Goal: Find specific page/section

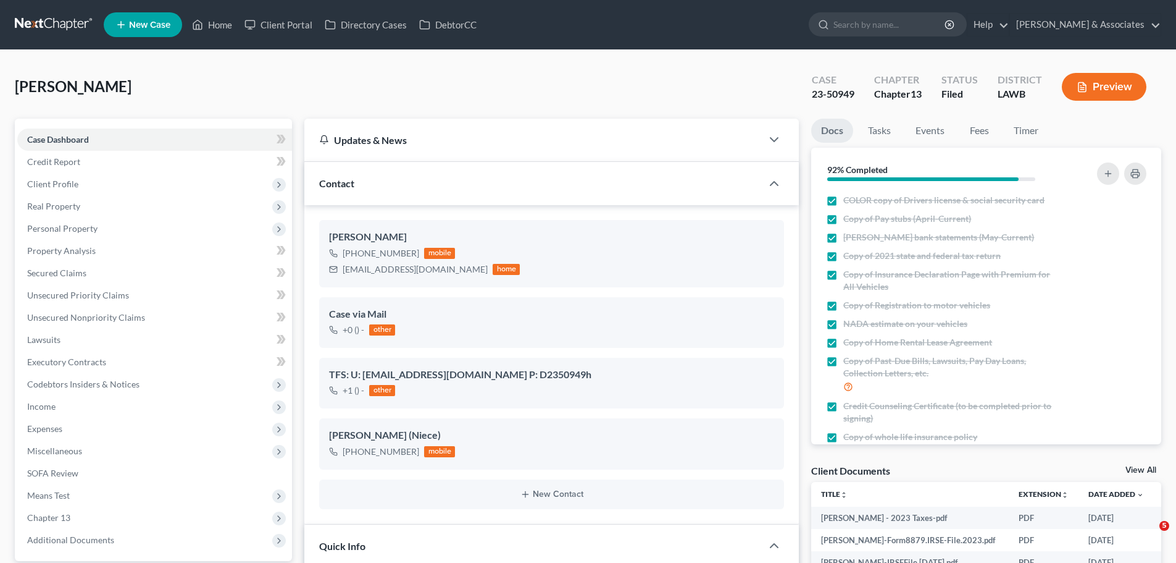
select select "8"
select select "0"
click at [217, 20] on link "Home" at bounding box center [212, 25] width 52 height 22
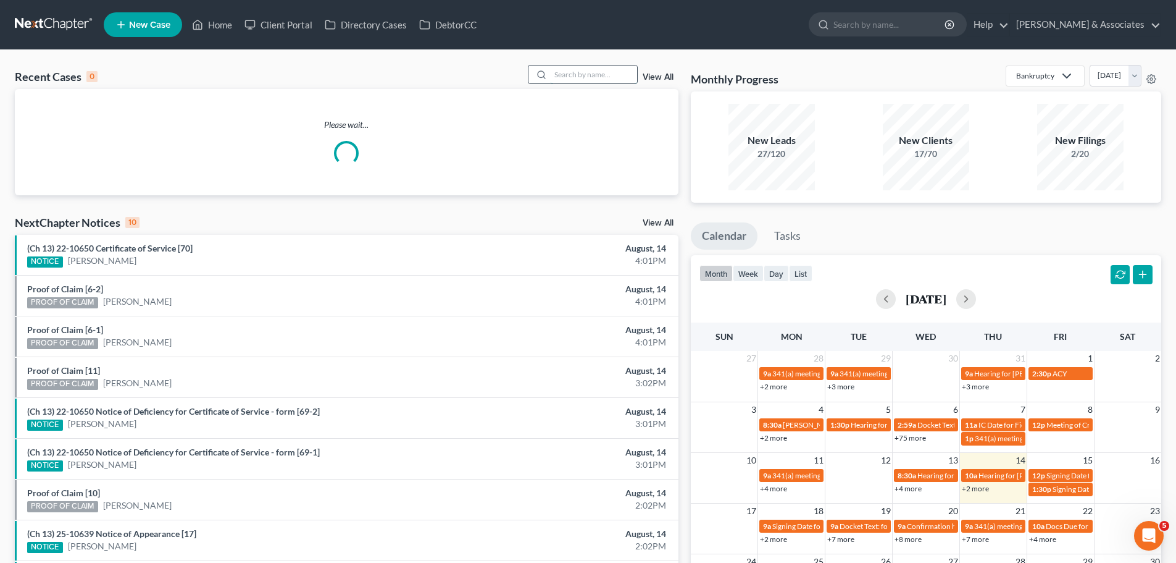
click at [575, 82] on input "search" at bounding box center [594, 74] width 86 height 18
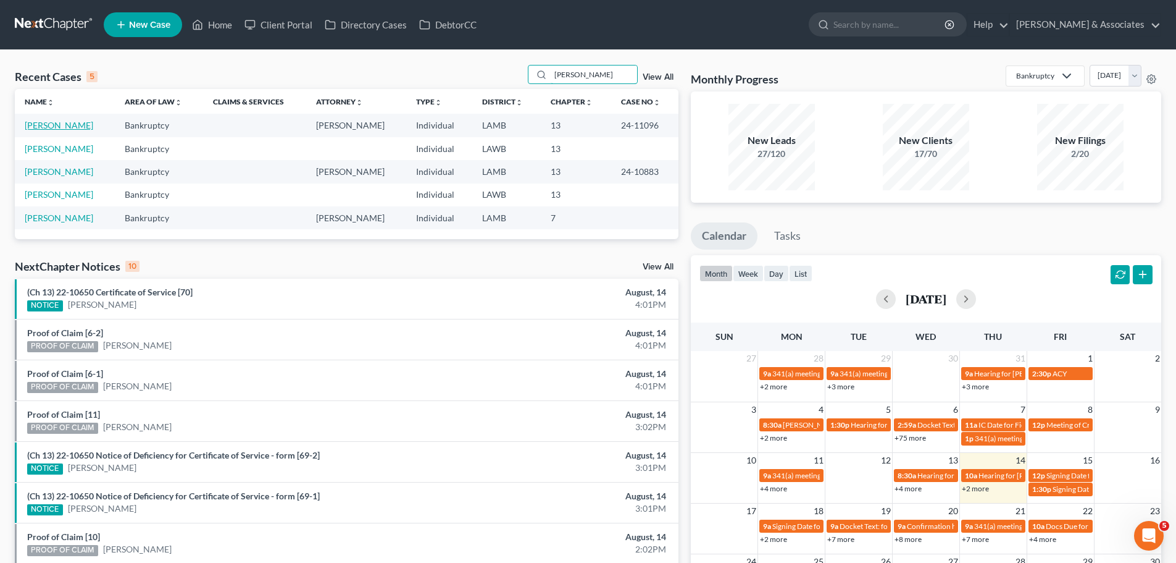
type input "[PERSON_NAME]"
click at [67, 120] on link "[PERSON_NAME]" at bounding box center [59, 125] width 69 height 10
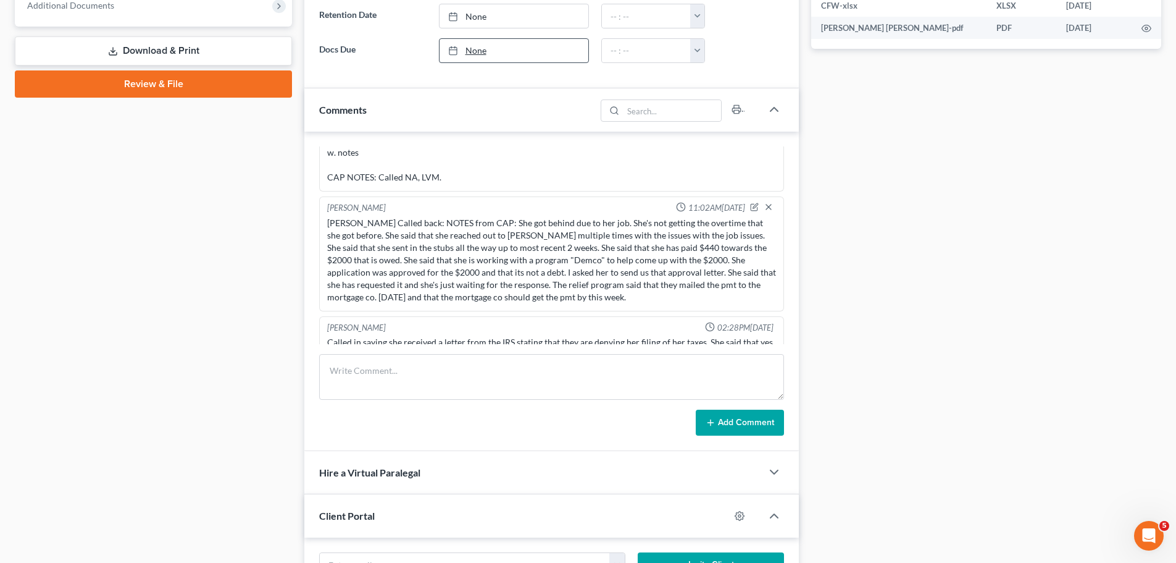
scroll to position [556, 0]
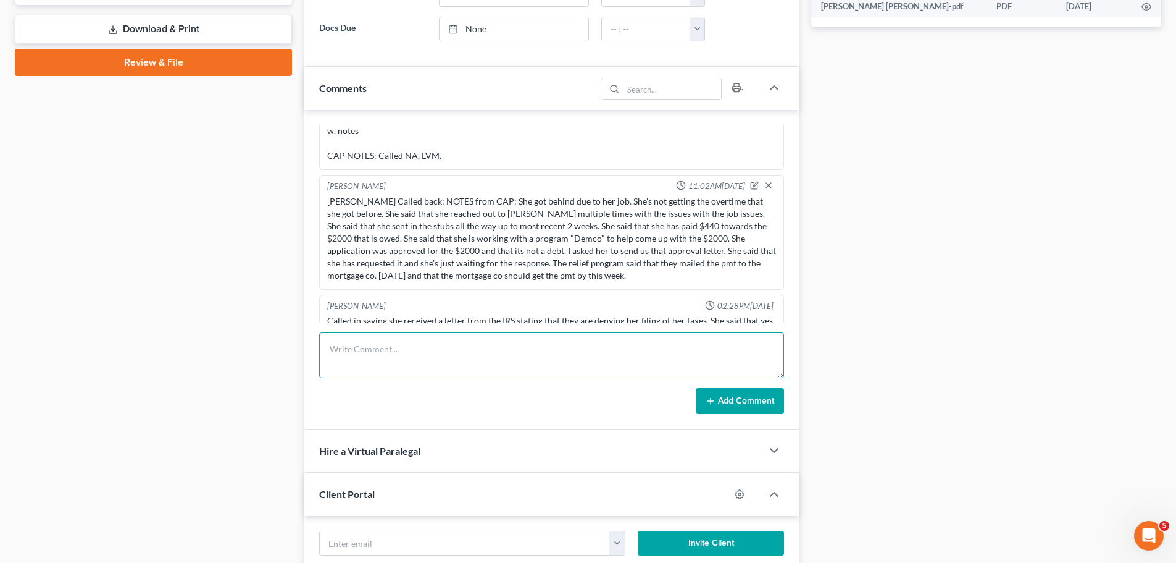
click at [404, 358] on textarea at bounding box center [551, 355] width 465 height 46
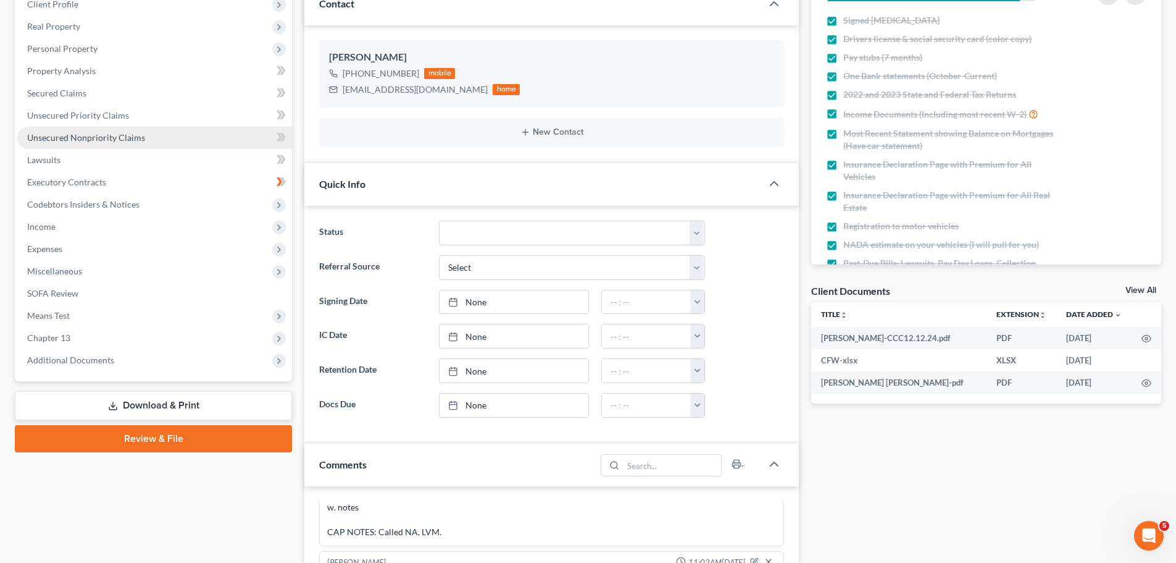
scroll to position [185, 0]
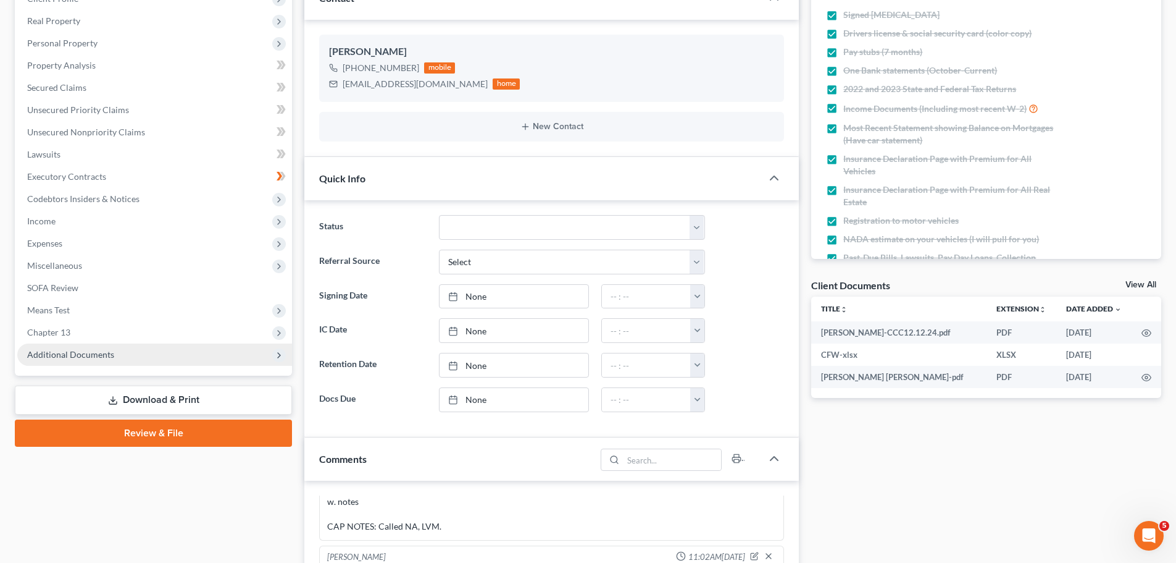
click at [101, 358] on span "Additional Documents" at bounding box center [70, 354] width 87 height 10
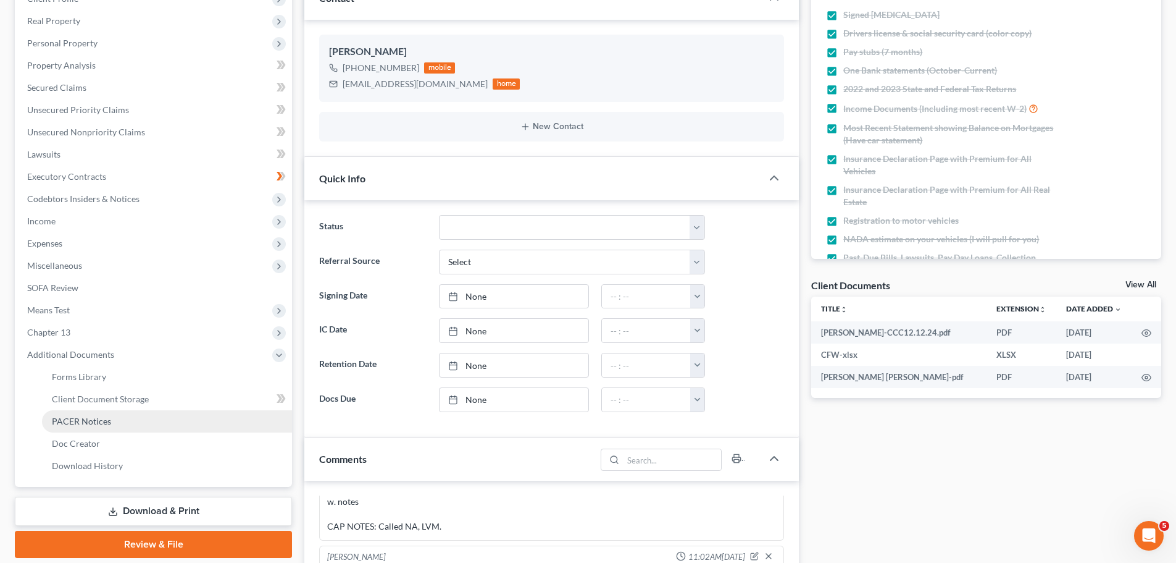
click at [91, 419] on span "PACER Notices" at bounding box center [81, 421] width 59 height 10
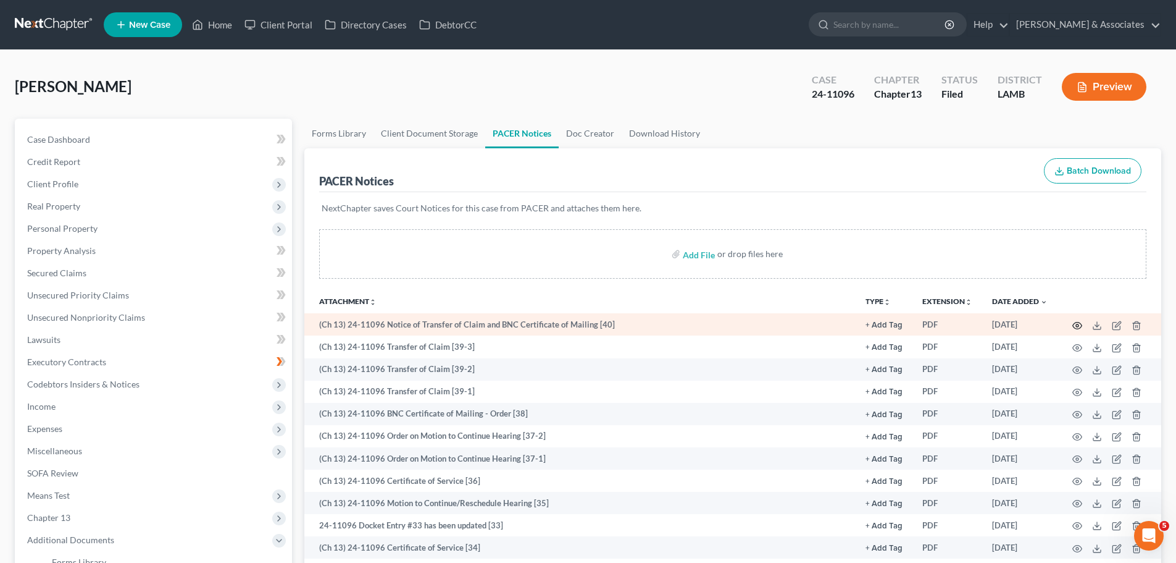
click at [1077, 324] on circle "button" at bounding box center [1077, 325] width 2 height 2
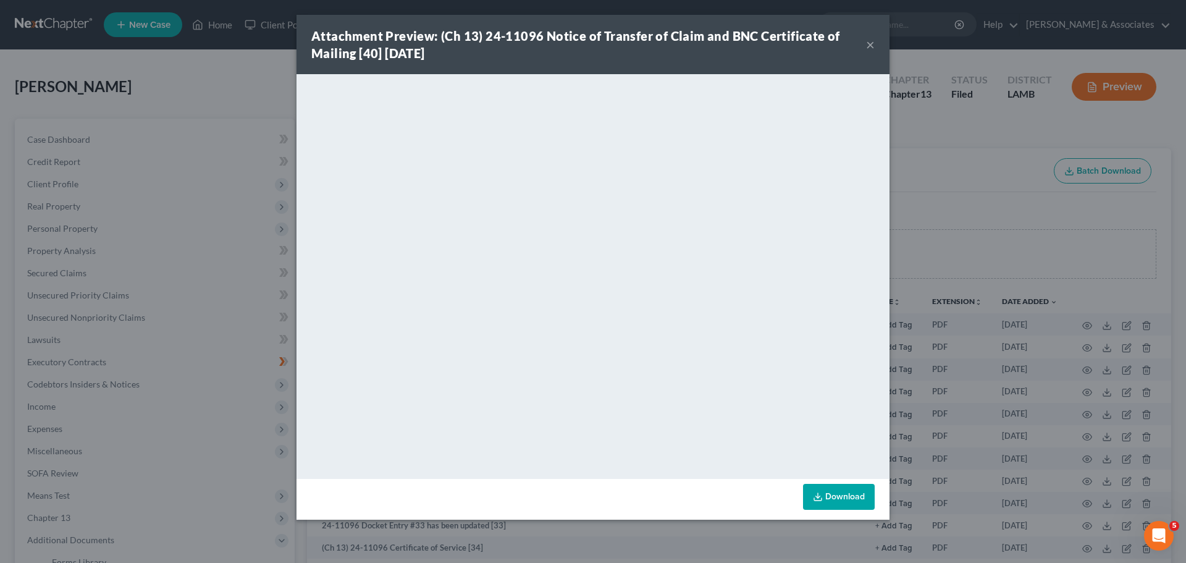
click at [871, 43] on button "×" at bounding box center [870, 44] width 9 height 15
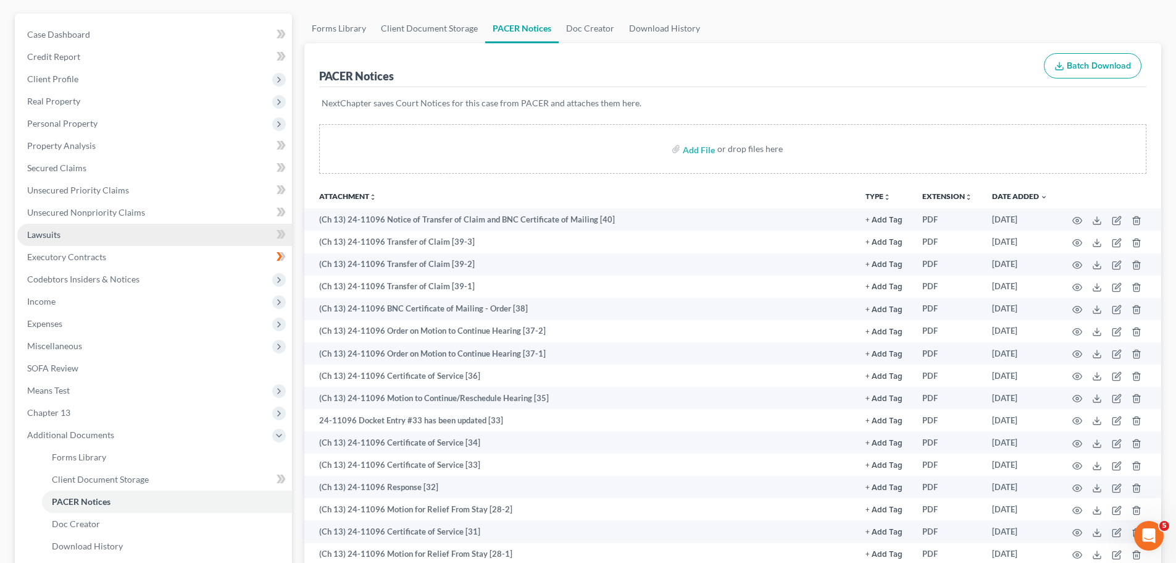
scroll to position [62, 0]
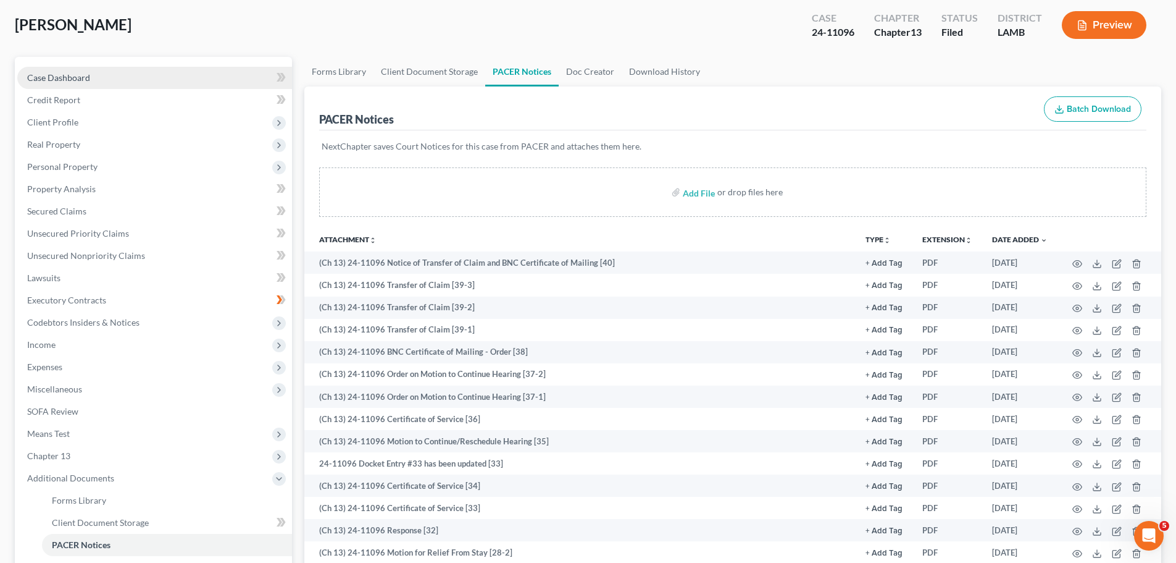
click at [50, 74] on span "Case Dashboard" at bounding box center [58, 77] width 63 height 10
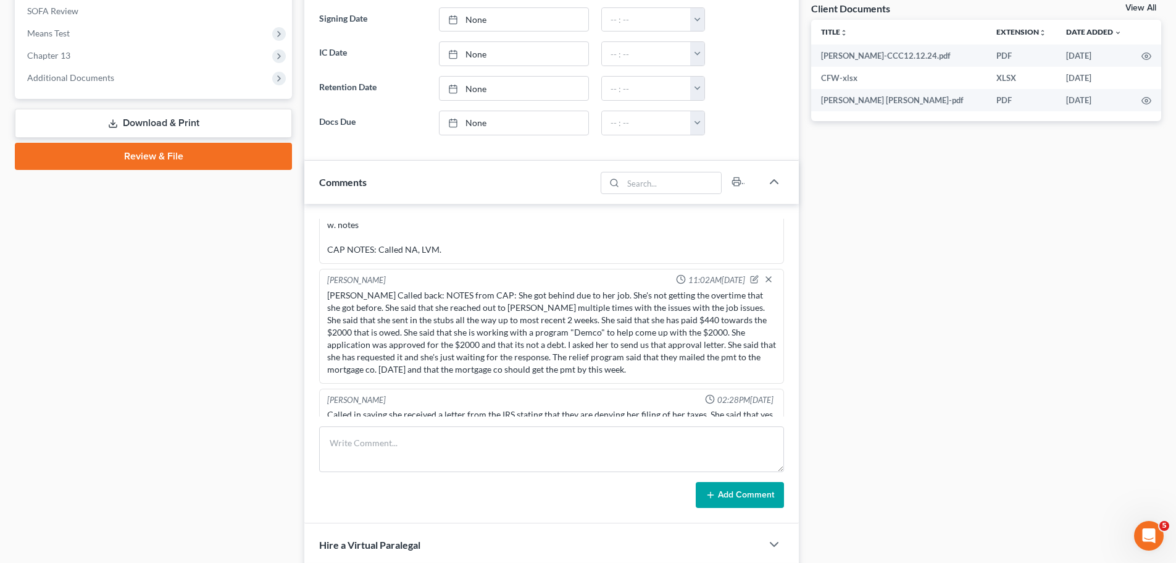
scroll to position [494, 0]
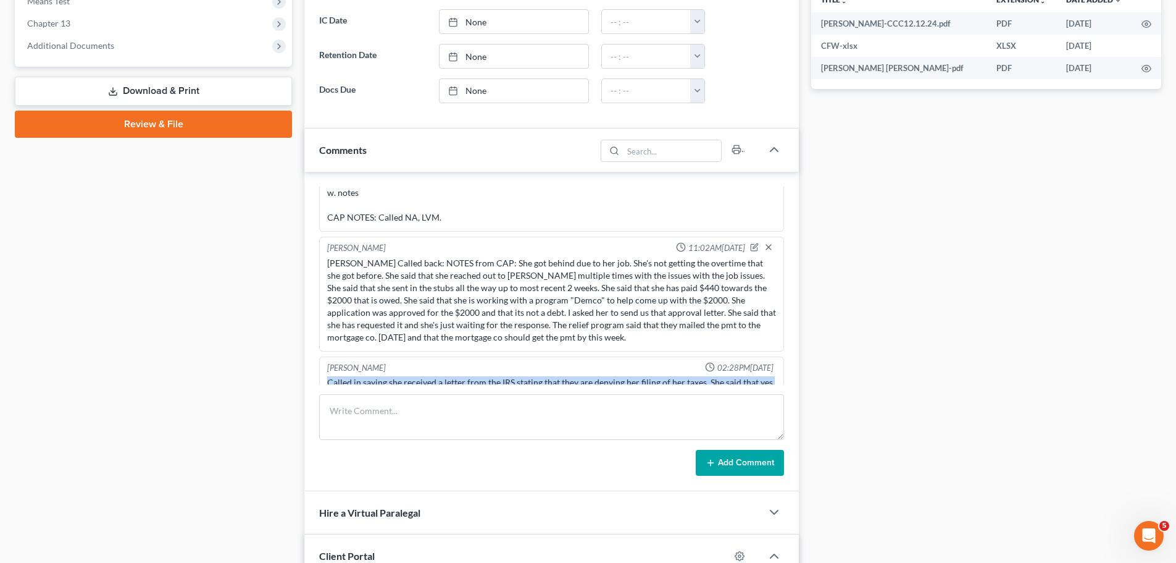
drag, startPoint x: 718, startPoint y: 369, endPoint x: 319, endPoint y: 363, distance: 399.6
click at [319, 363] on div "[PERSON_NAME] 03:00PM[DATE] Did eval with [PERSON_NAME], she is a little behind…" at bounding box center [551, 331] width 495 height 319
copy div "Called in saying she received a letter from the IRS stating that they are denyi…"
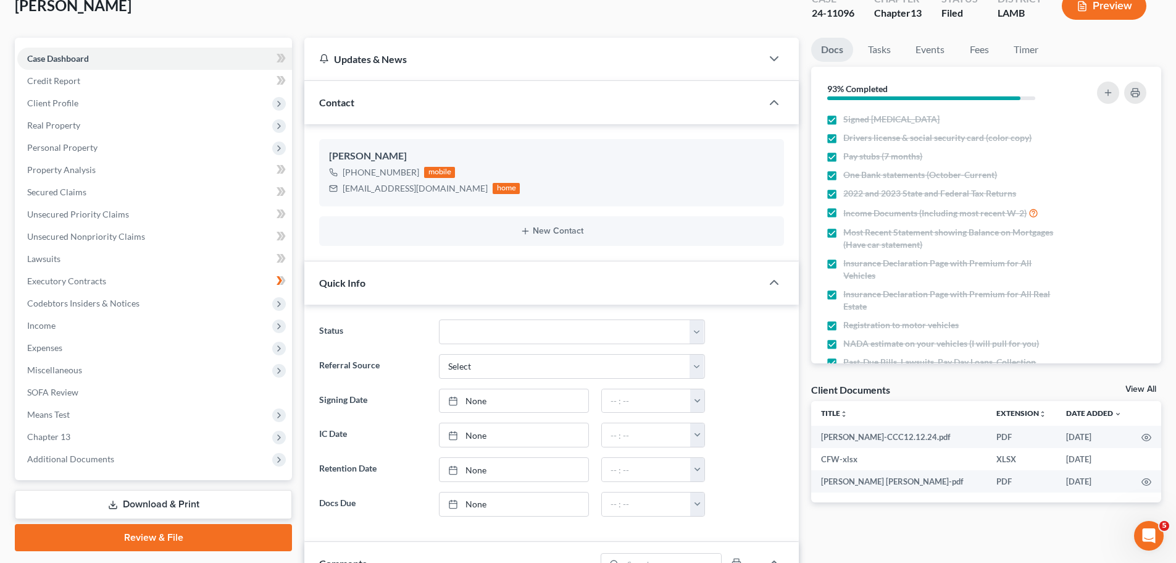
scroll to position [0, 0]
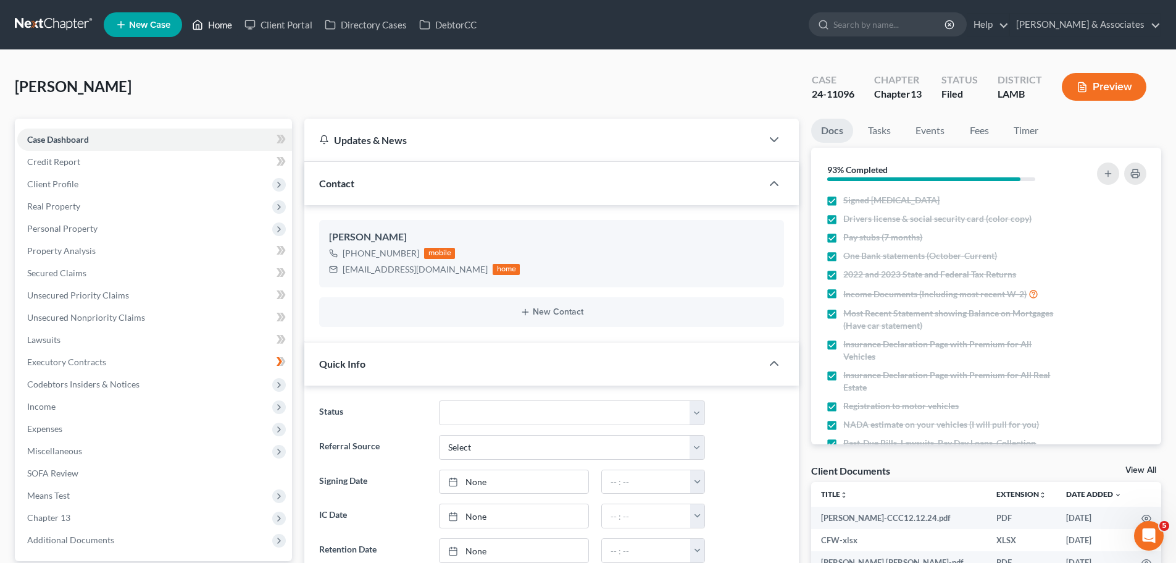
click at [215, 19] on link "Home" at bounding box center [212, 25] width 52 height 22
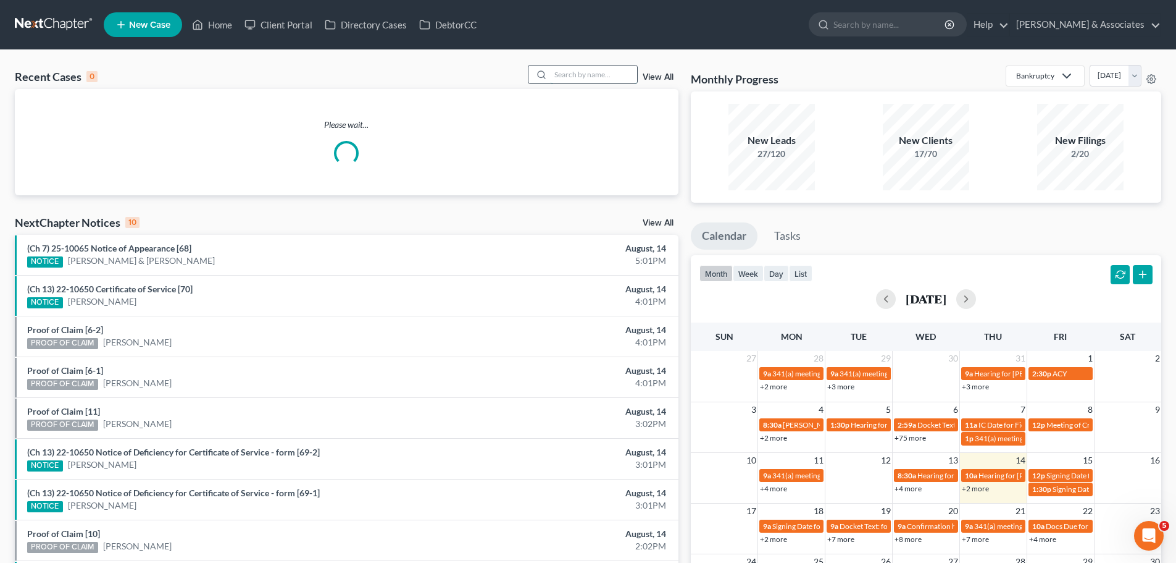
click at [584, 75] on input "search" at bounding box center [594, 74] width 86 height 18
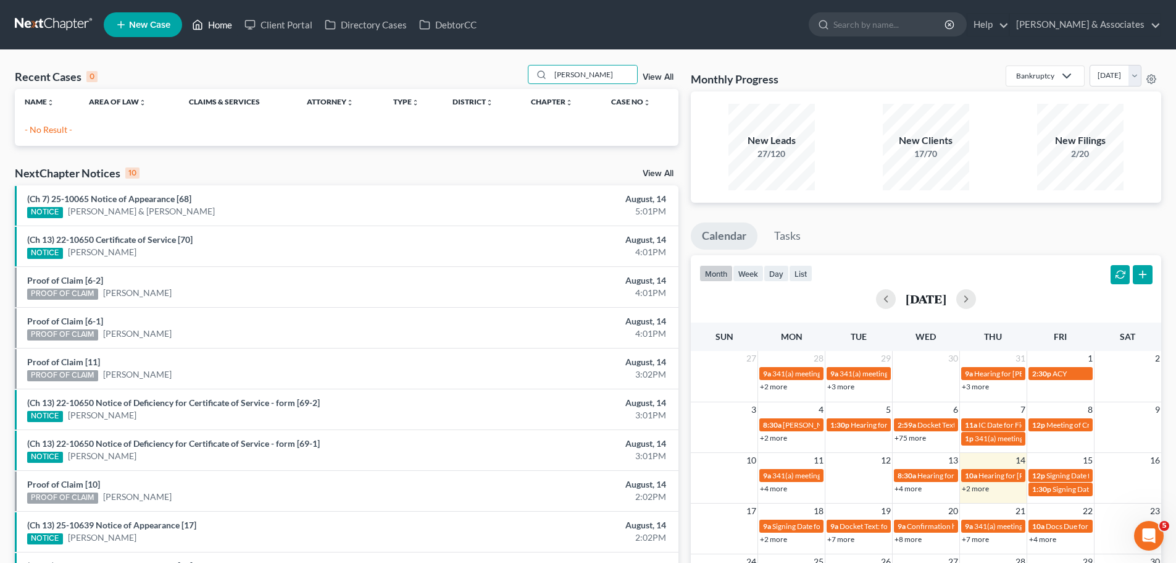
click at [213, 24] on link "Home" at bounding box center [212, 25] width 52 height 22
click at [613, 73] on input "[PERSON_NAME]" at bounding box center [594, 74] width 86 height 18
type input "r"
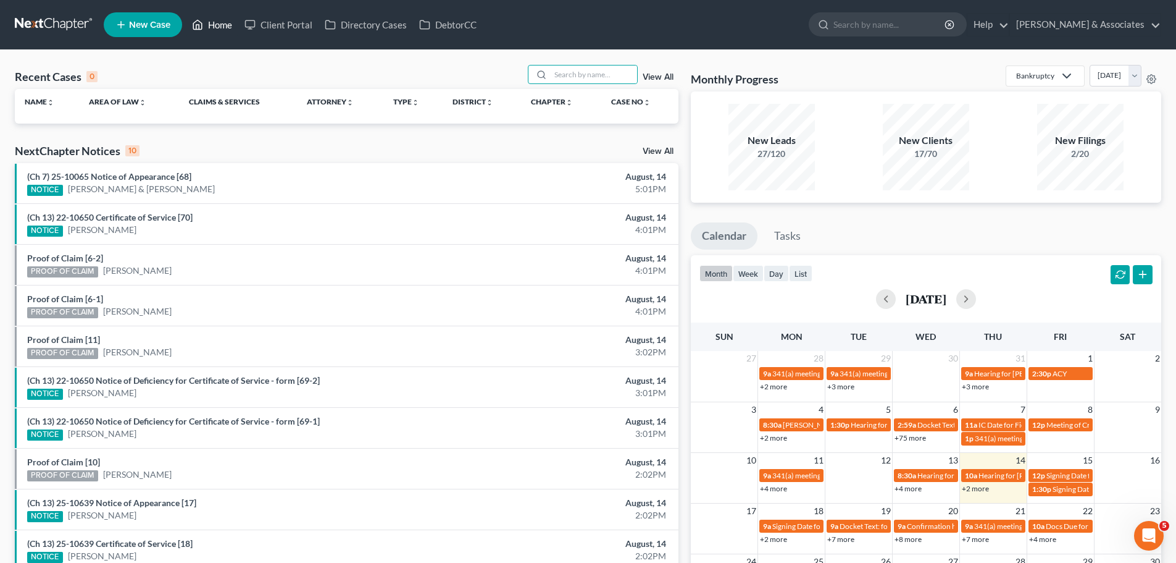
click at [216, 29] on link "Home" at bounding box center [212, 25] width 52 height 22
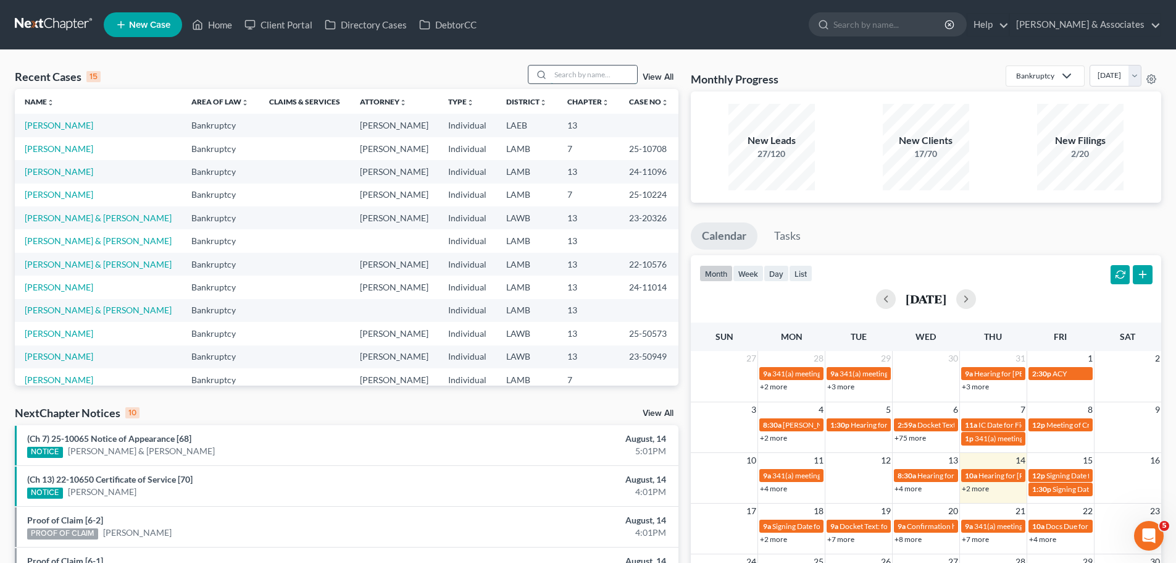
click at [567, 73] on input "search" at bounding box center [594, 74] width 86 height 18
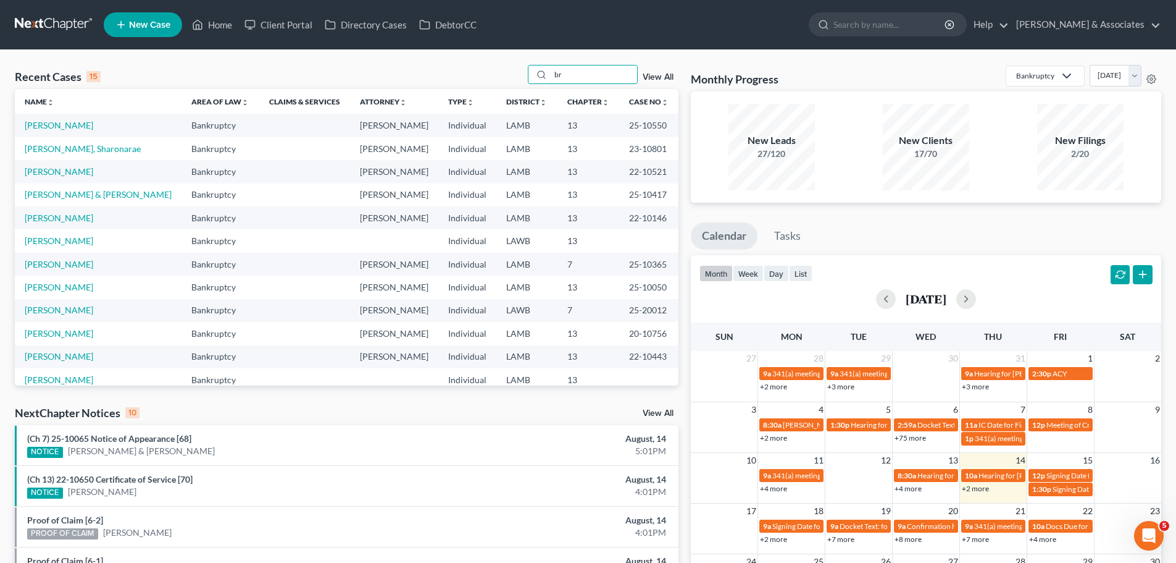
type input "b"
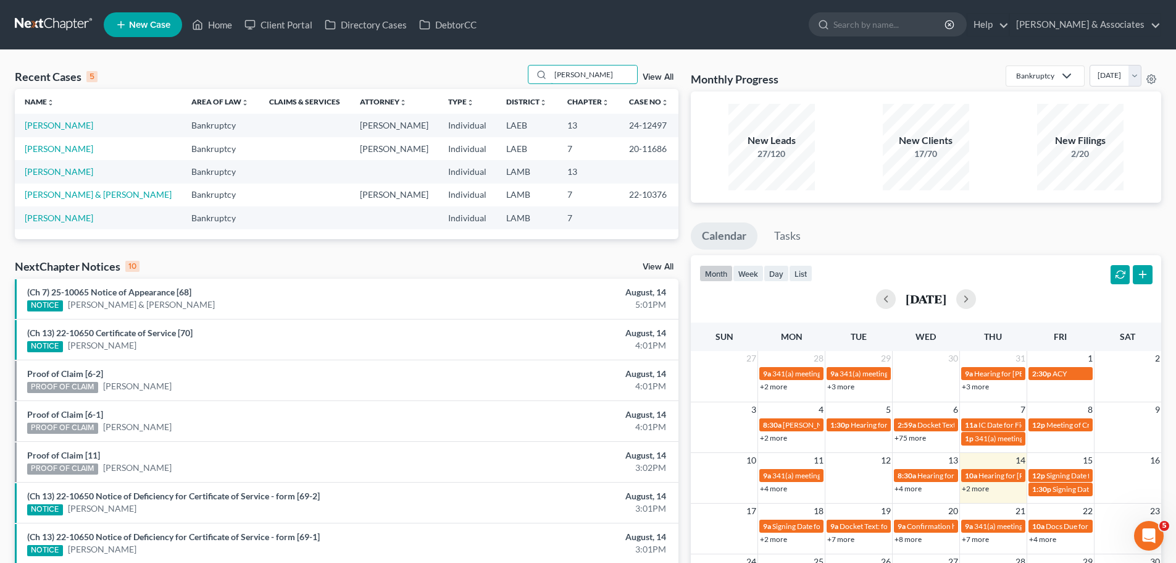
type input "[PERSON_NAME]"
